Goal: Navigation & Orientation: Find specific page/section

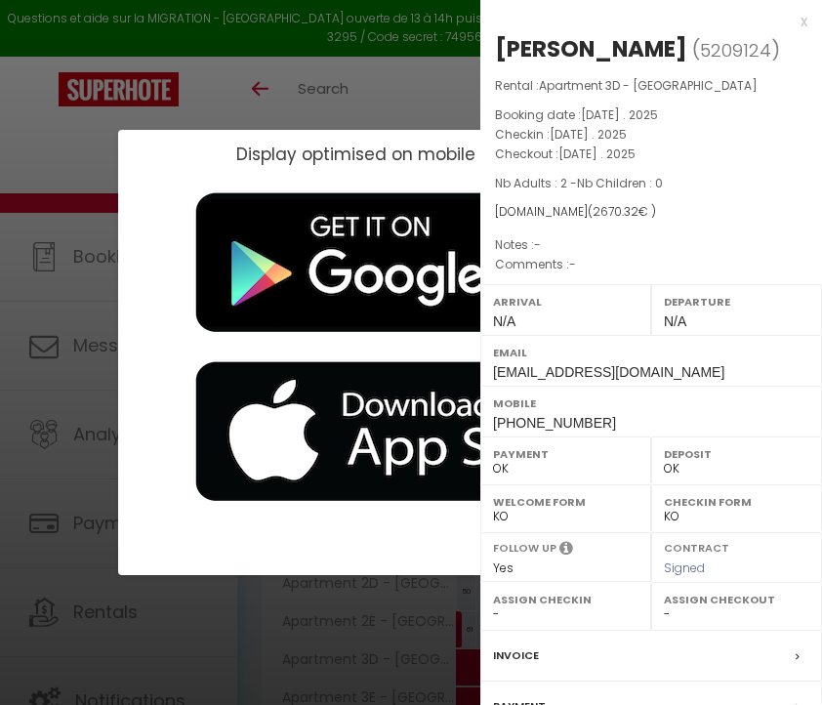
select select "0"
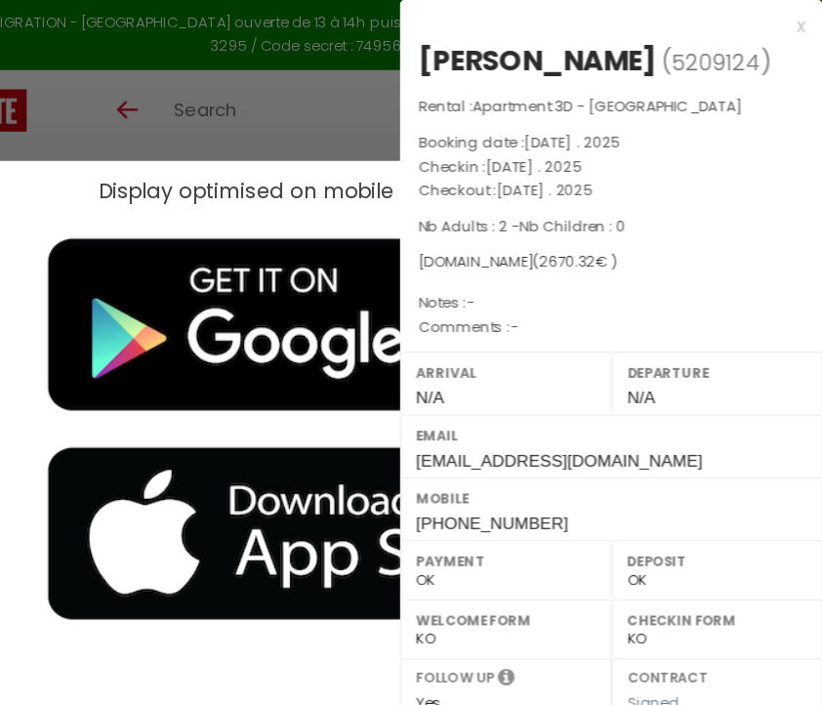
scroll to position [106, 0]
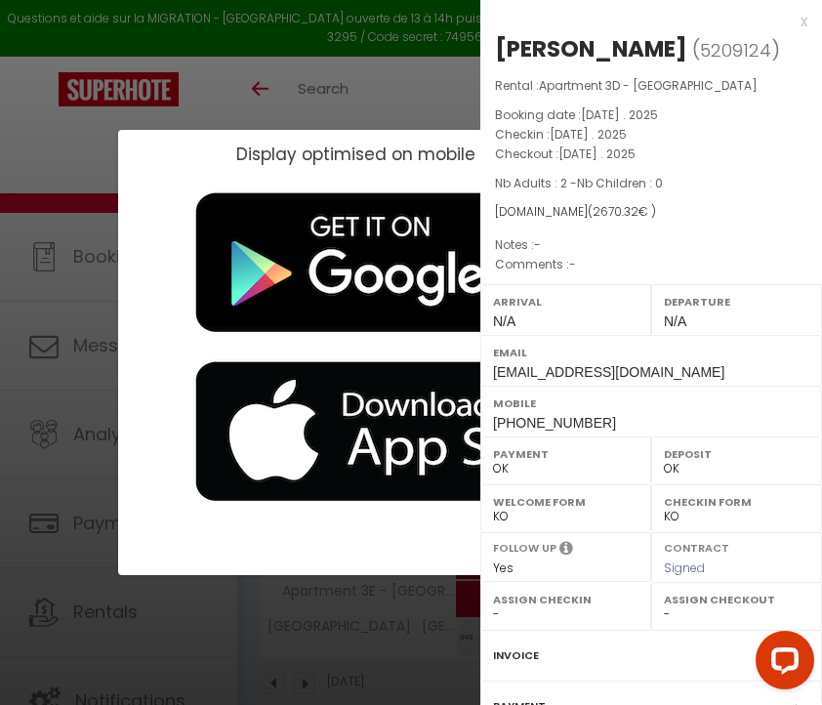
click at [804, 20] on div "x" at bounding box center [643, 21] width 327 height 23
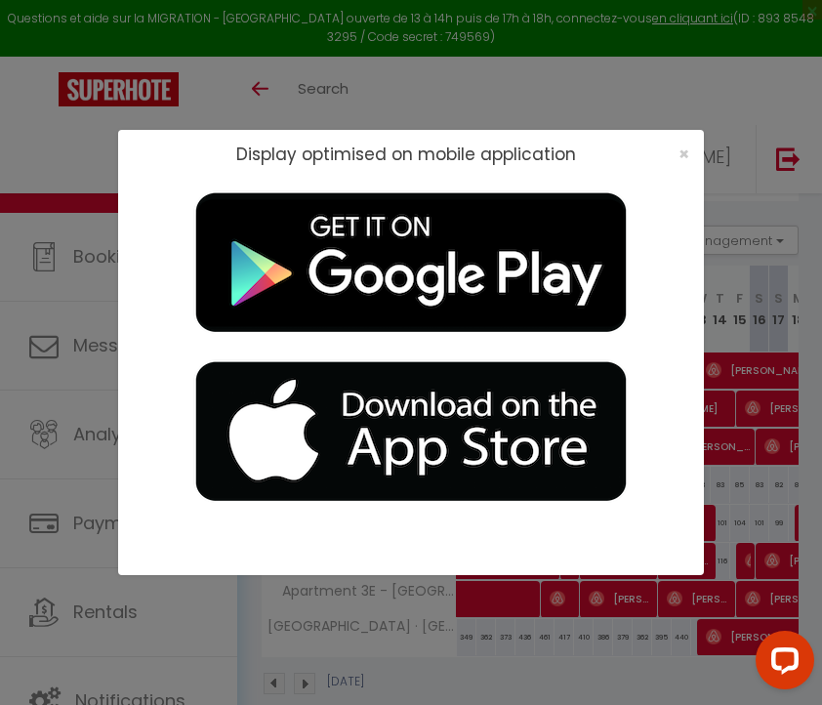
click at [690, 146] on div "×" at bounding box center [677, 154] width 49 height 20
click at [678, 153] on span "×" at bounding box center [683, 154] width 11 height 24
click at [678, 151] on span "×" at bounding box center [683, 154] width 11 height 24
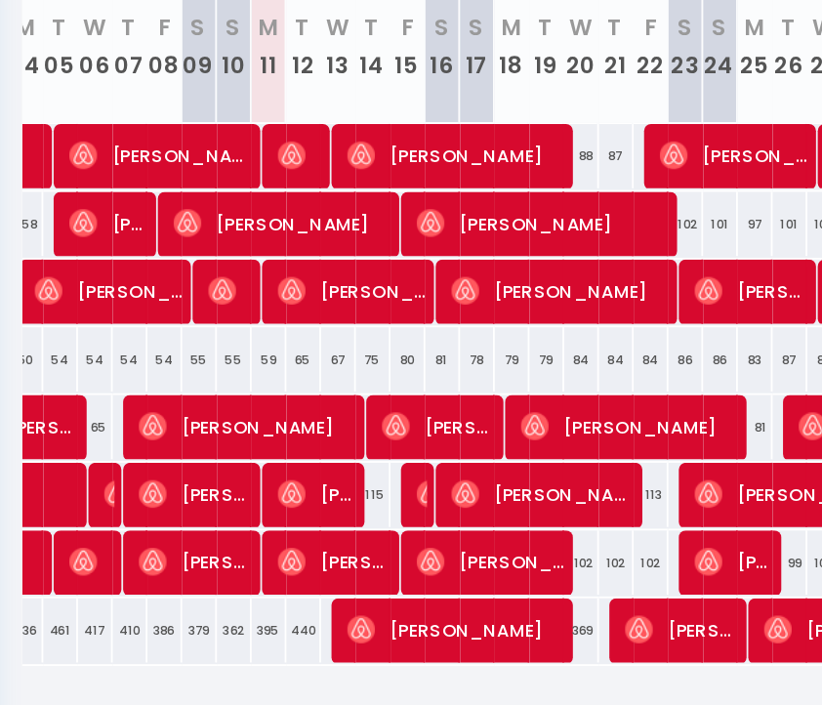
scroll to position [0, 145]
